Goal: Navigation & Orientation: Find specific page/section

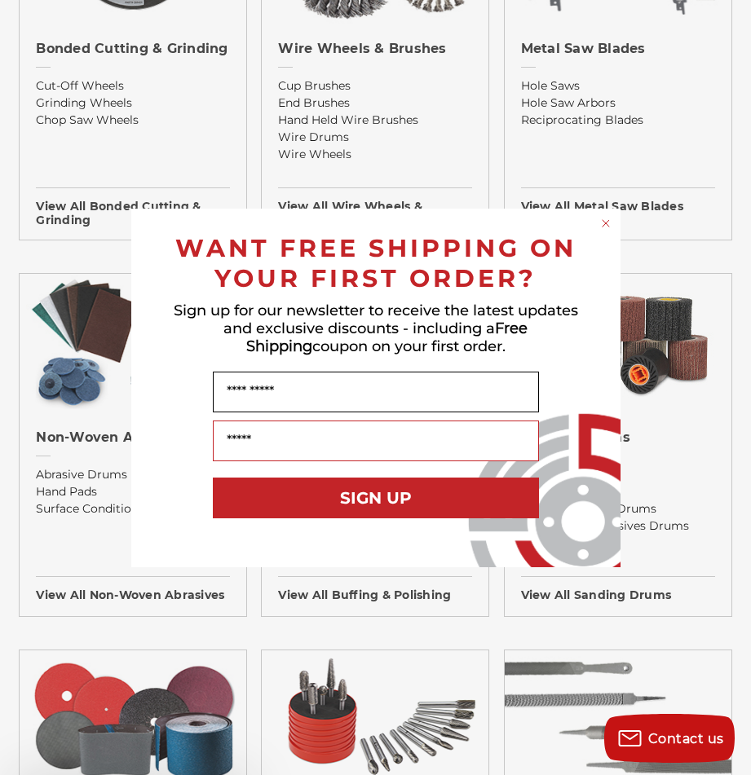
scroll to position [1223, 0]
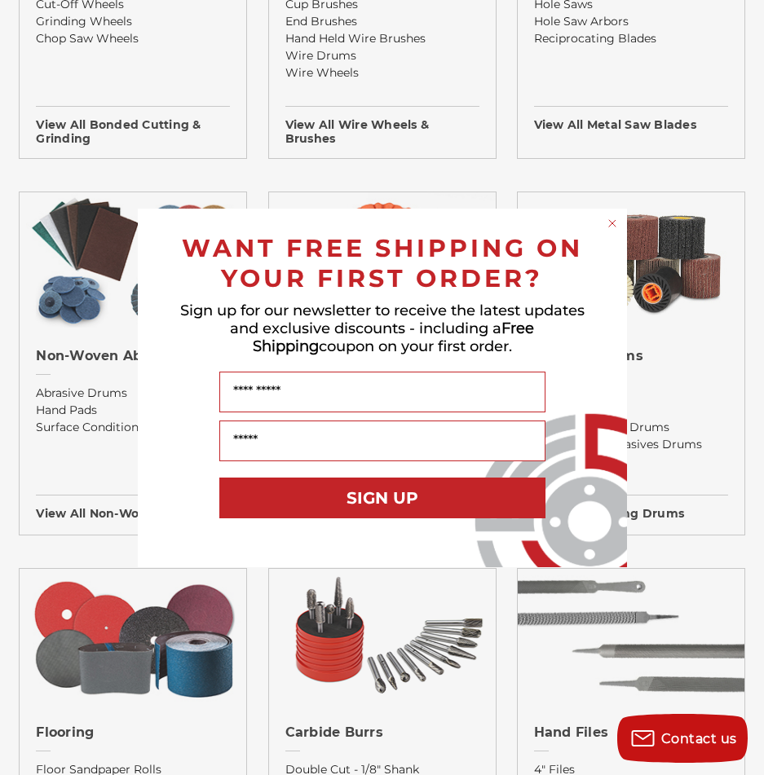
click at [402, 580] on div "Close dialog WANT FREE SHIPPING ON YOUR FIRST ORDER? Sign up for our newsletter…" at bounding box center [382, 387] width 764 height 775
click at [609, 227] on circle "Close dialog" at bounding box center [611, 222] width 15 height 15
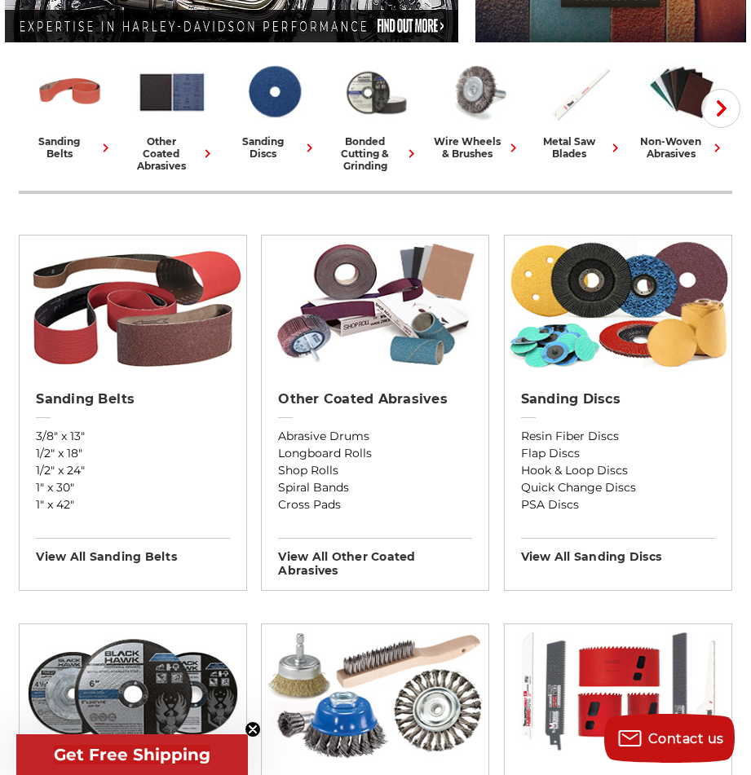
scroll to position [0, 0]
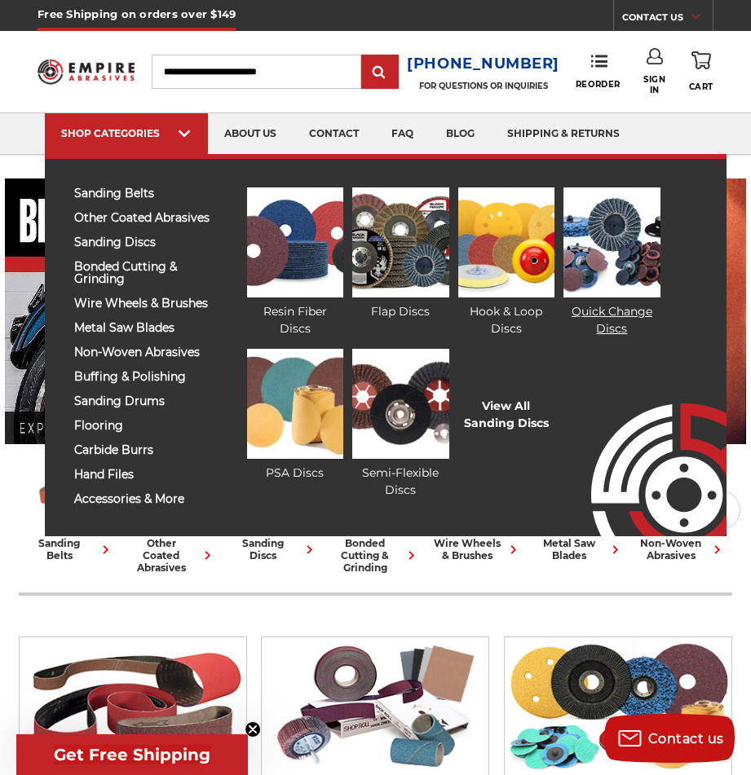
click at [610, 259] on img at bounding box center [611, 242] width 97 height 110
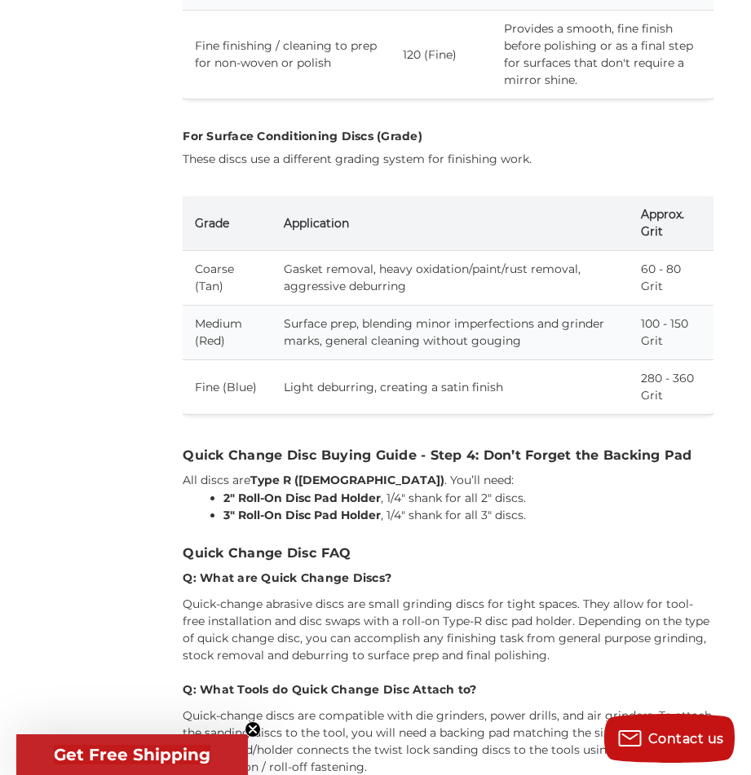
scroll to position [3750, 0]
